Goal: Transaction & Acquisition: Purchase product/service

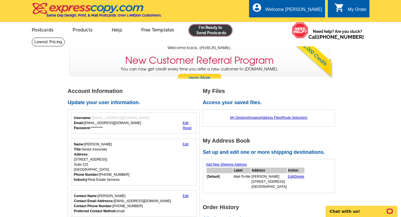
click at [216, 36] on link at bounding box center [210, 30] width 43 height 11
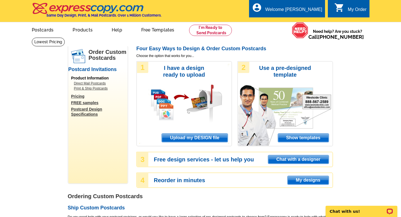
click at [202, 140] on span "Upload my DESIGN file" at bounding box center [194, 138] width 65 height 8
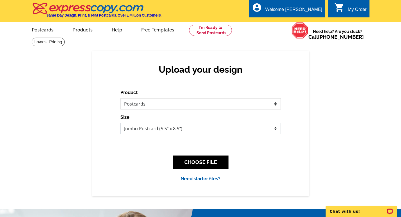
click at [197, 129] on select "Jumbo Postcard (5.5" x 8.5") Regular Postcard (4.25" x 5.6") Panoramic Postcard…" at bounding box center [200, 128] width 160 height 11
select select "1"
click at [120, 123] on select "Jumbo Postcard (5.5" x 8.5") Regular Postcard (4.25" x 5.6") Panoramic Postcard…" at bounding box center [200, 128] width 160 height 11
click at [191, 162] on button "CHOOSE FILE" at bounding box center [201, 162] width 56 height 13
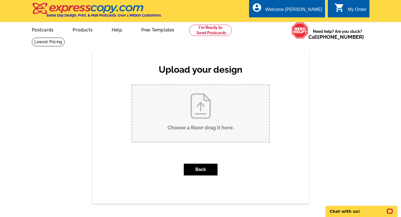
click at [198, 110] on input "Choose a file or drag it here ." at bounding box center [200, 113] width 137 height 57
type input "C:\fakepath\PC_Shields_Uribe_OfficeCondoRetail_Ventura_REVISED_.pdf"
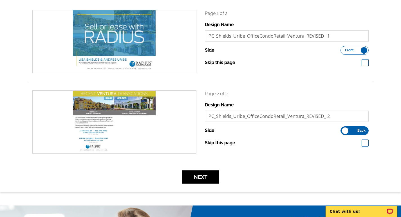
scroll to position [96, 0]
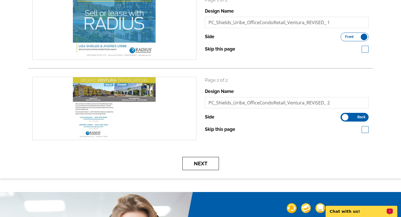
click at [199, 162] on button "Next" at bounding box center [200, 163] width 37 height 13
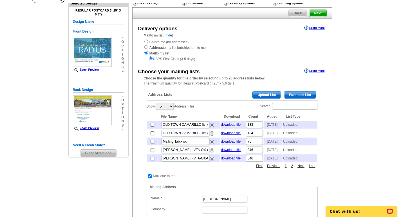
scroll to position [61, 0]
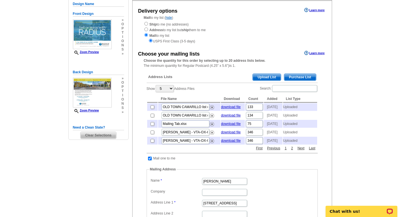
click at [270, 76] on span "Upload List" at bounding box center [266, 77] width 28 height 7
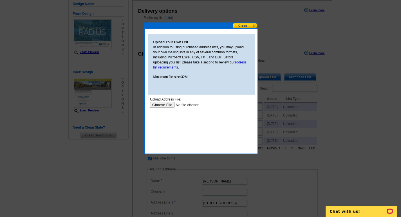
scroll to position [0, 0]
click at [161, 105] on input "file" at bounding box center [185, 105] width 71 height 6
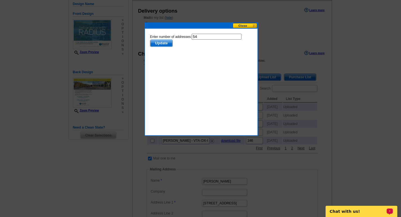
click at [164, 42] on span "Update" at bounding box center [161, 43] width 22 height 7
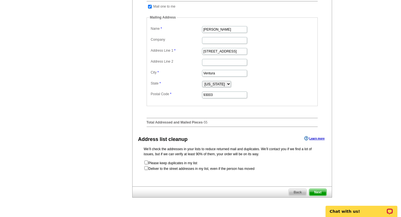
scroll to position [226, 0]
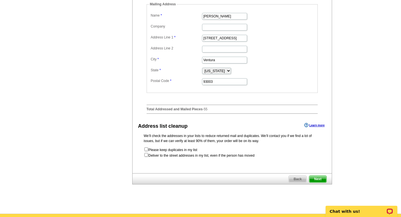
click at [322, 183] on span "Next" at bounding box center [317, 179] width 17 height 7
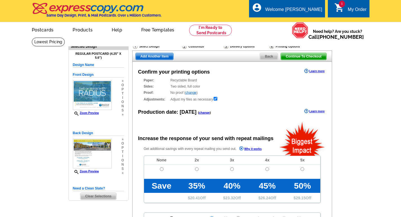
radio input "false"
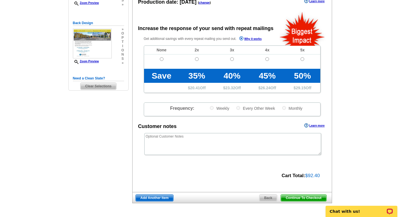
scroll to position [124, 0]
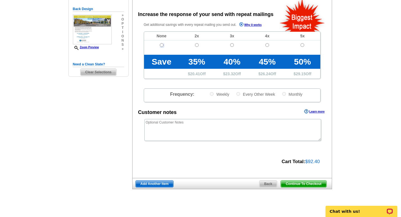
click at [162, 46] on input "radio" at bounding box center [162, 45] width 4 height 4
radio input "true"
click at [298, 186] on span "Continue To Checkout" at bounding box center [303, 184] width 45 height 7
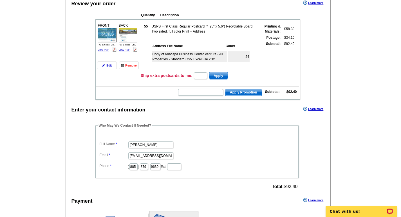
scroll to position [44, 0]
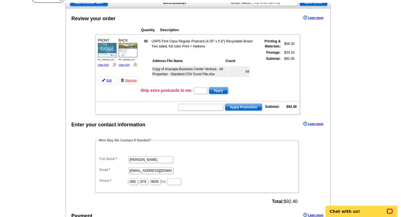
click at [60, 181] on main "Add Another Item Checkout Order Name: My Order [DATE] Save Order Review your or…" at bounding box center [200, 172] width 401 height 356
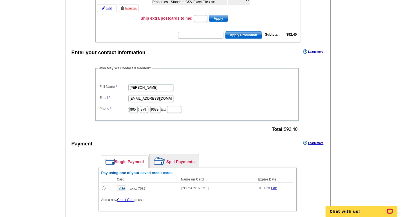
scroll to position [121, 0]
